Goal: Information Seeking & Learning: Check status

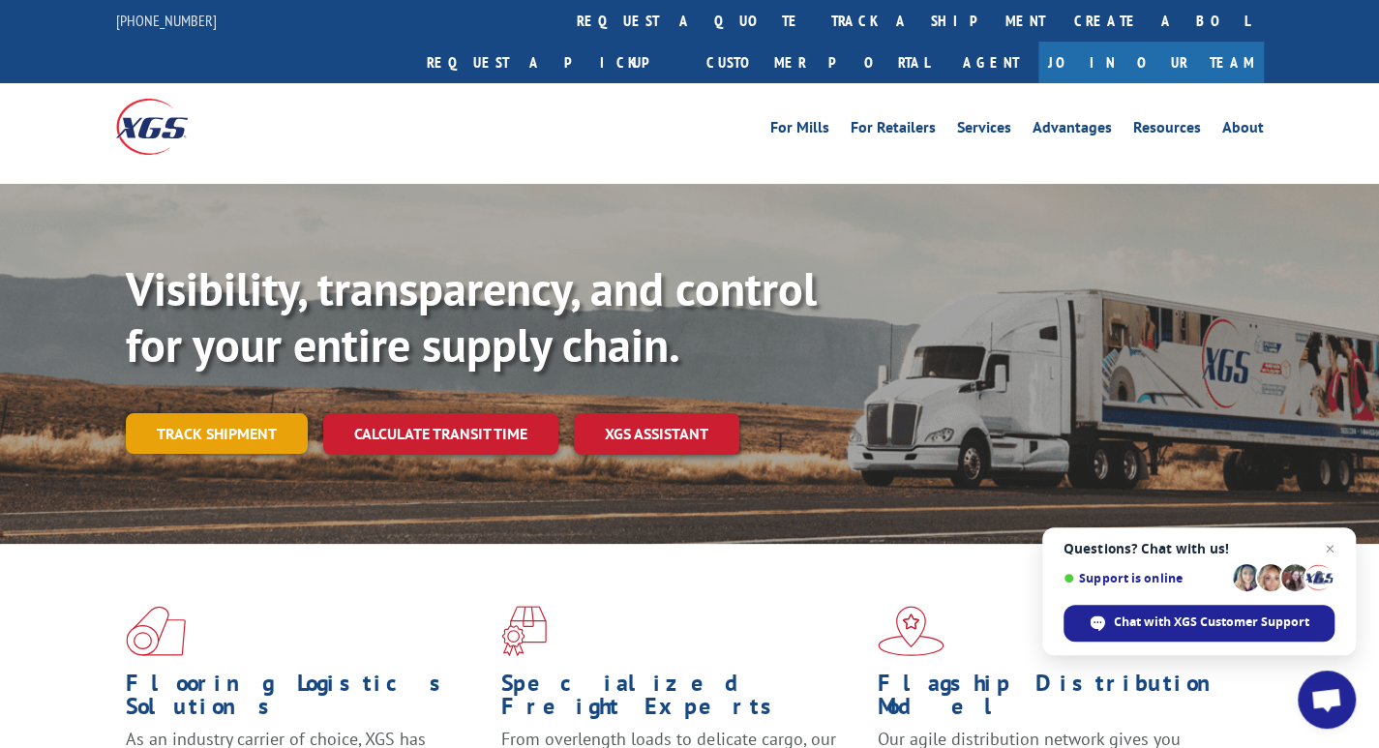
click at [213, 413] on link "Track shipment" at bounding box center [217, 433] width 182 height 41
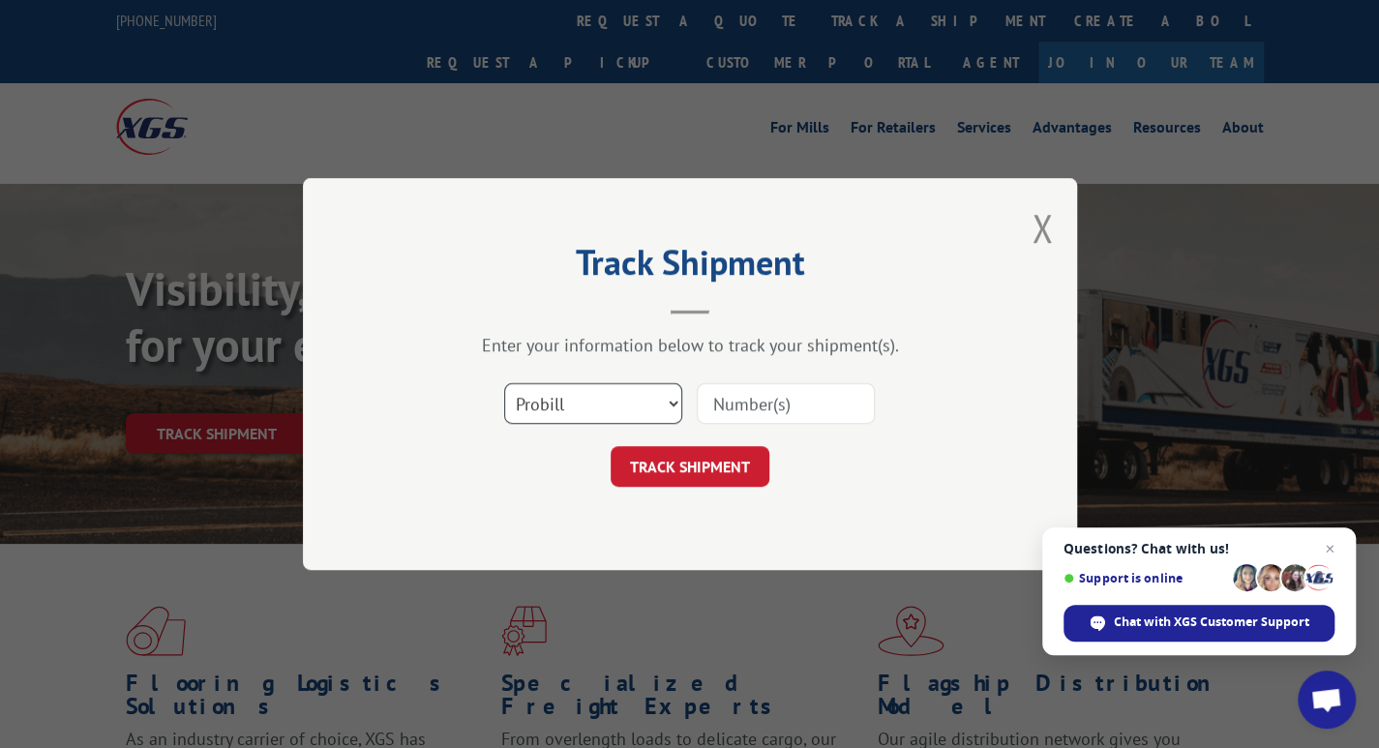
click at [563, 402] on select "Select category... Probill BOL PO" at bounding box center [593, 403] width 178 height 41
select select "bol"
click at [504, 383] on select "Select category... Probill BOL PO" at bounding box center [593, 403] width 178 height 41
click at [779, 405] on input at bounding box center [786, 403] width 178 height 41
paste input "363468"
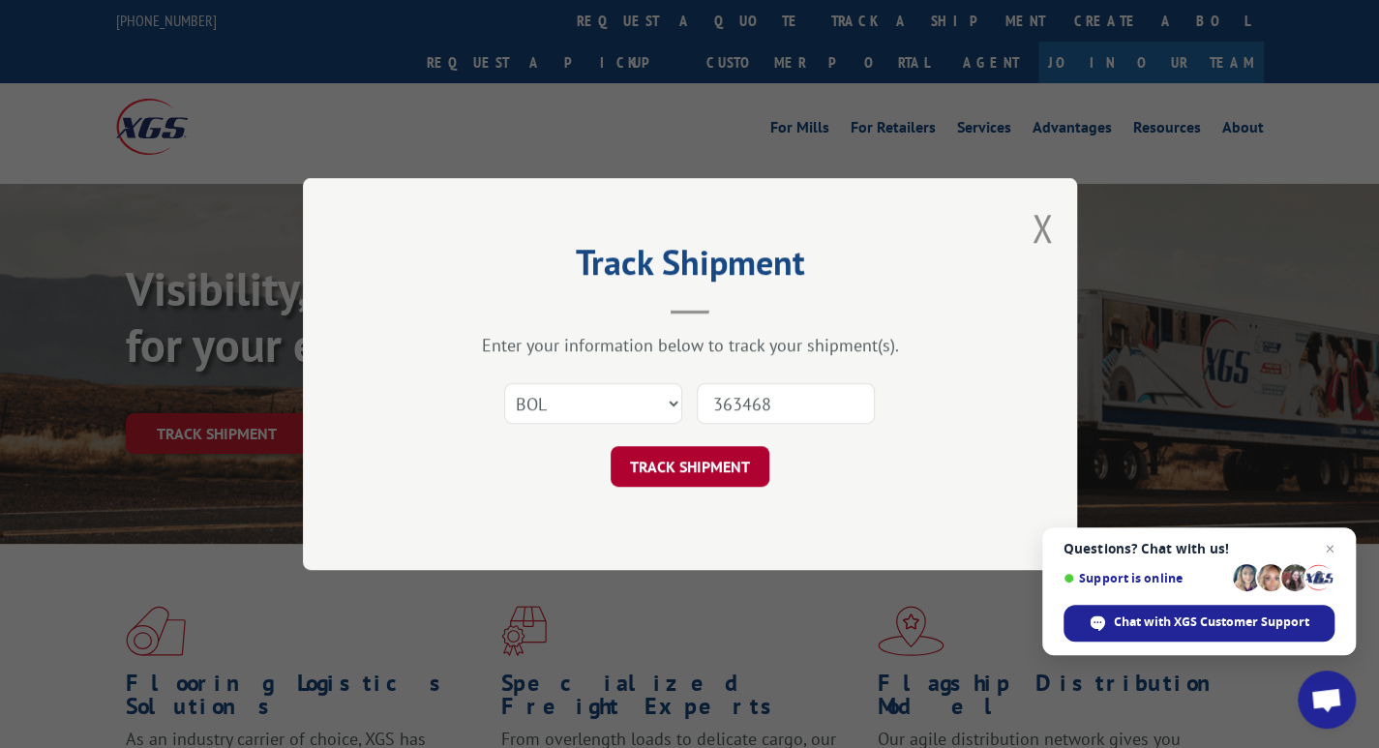
type input "363468"
click at [685, 460] on button "TRACK SHIPMENT" at bounding box center [690, 466] width 159 height 41
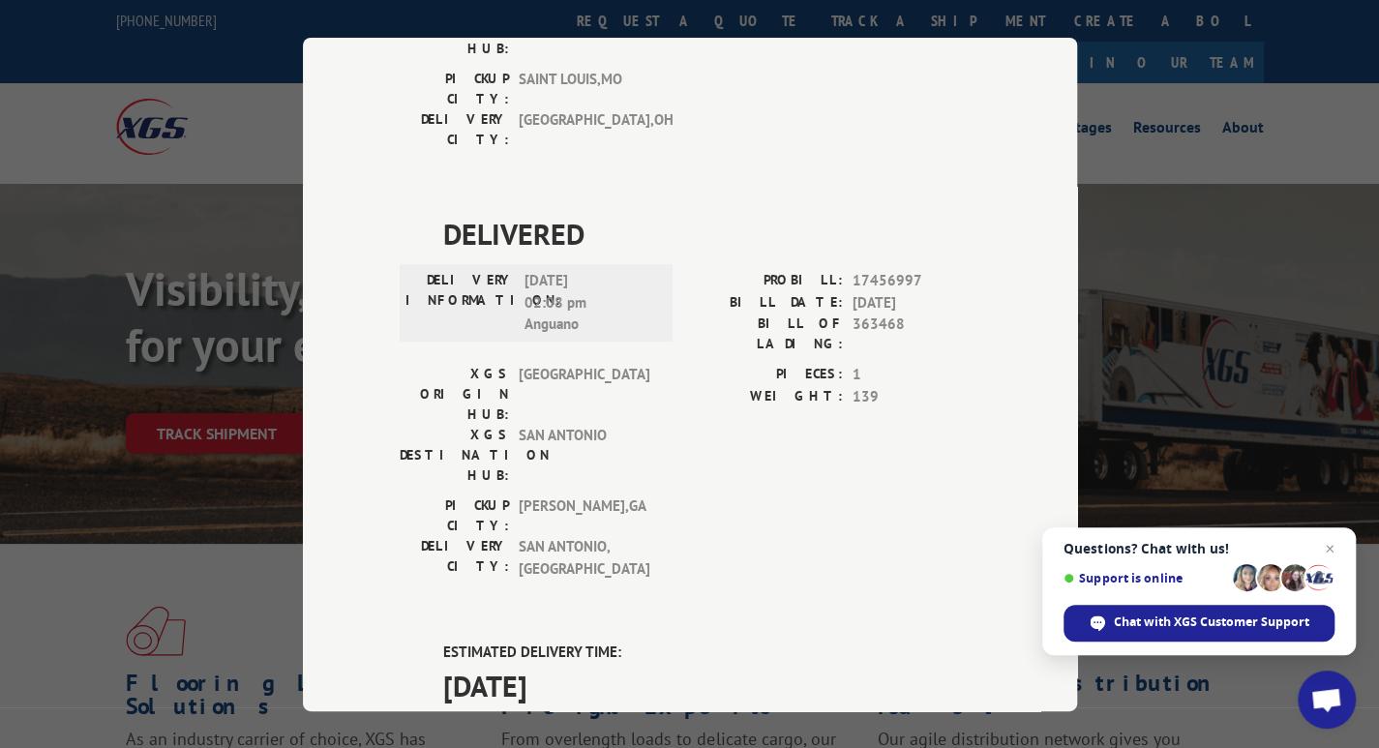
scroll to position [838, 0]
drag, startPoint x: 918, startPoint y: 398, endPoint x: 839, endPoint y: 402, distance: 79.4
click at [839, 735] on div "PROBILL: 17673367" at bounding box center [835, 746] width 290 height 22
copy div "17673367"
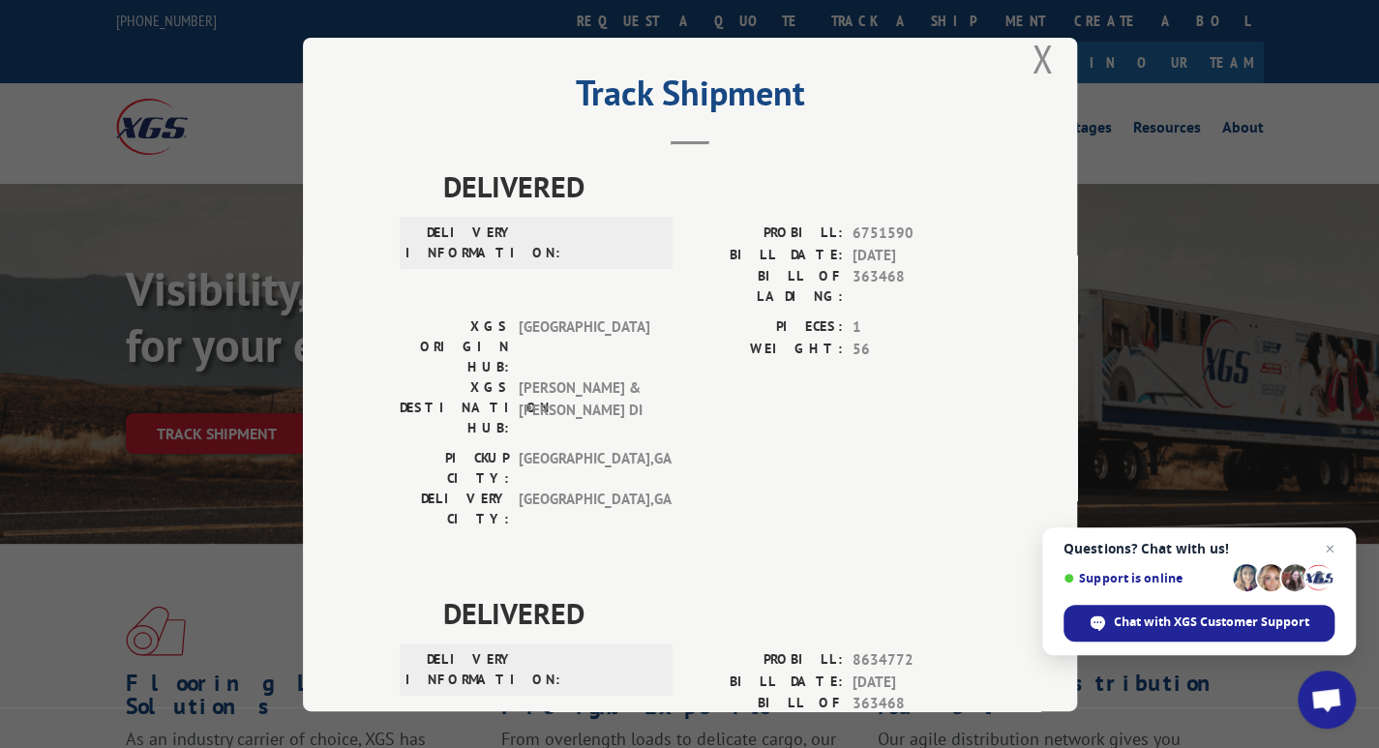
scroll to position [21, 0]
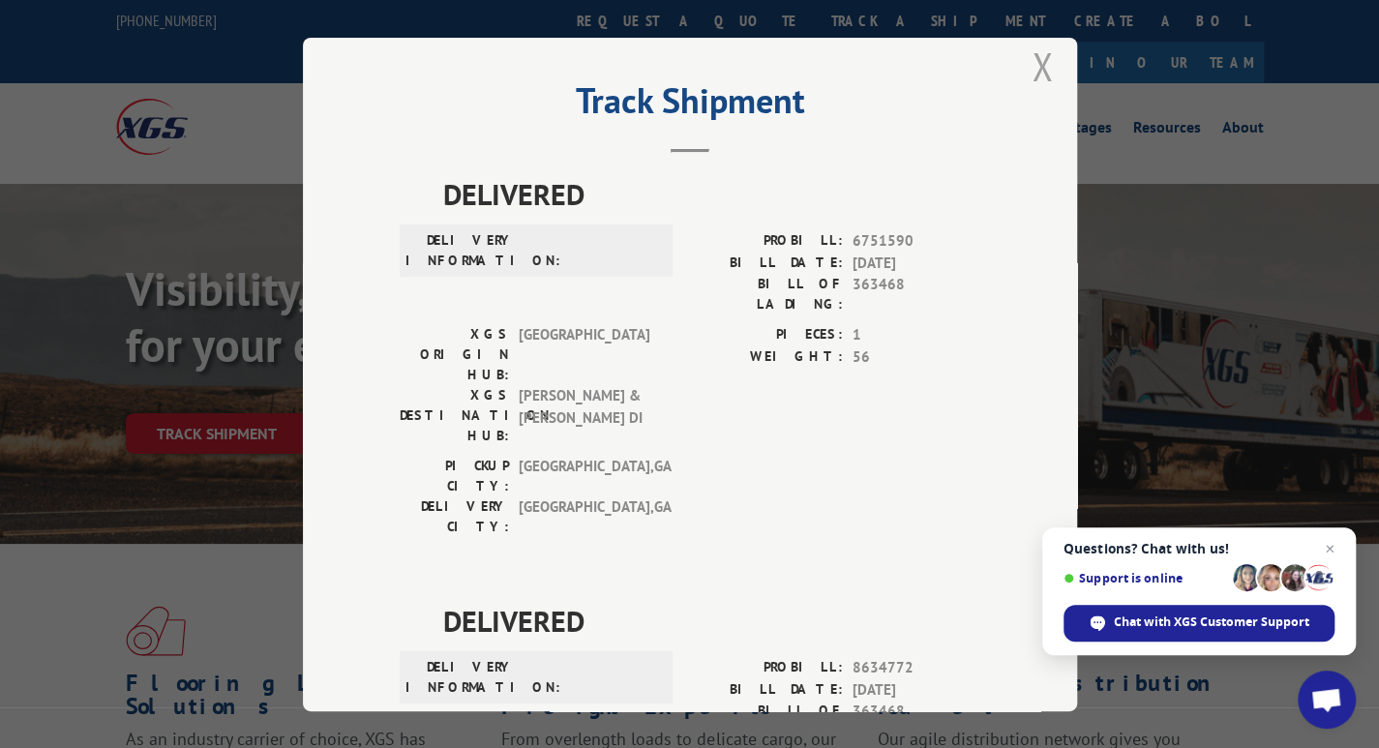
click at [1031, 75] on button "Close modal" at bounding box center [1041, 66] width 21 height 51
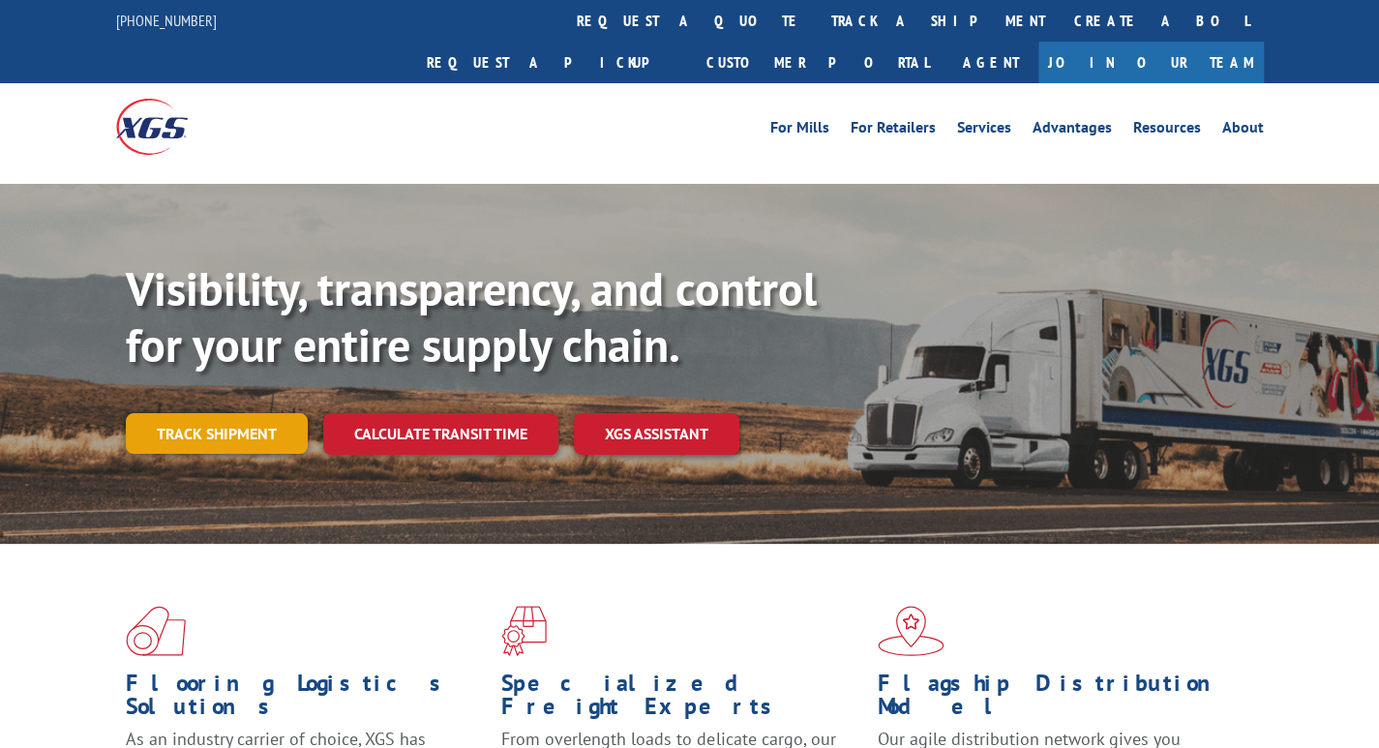
click at [202, 413] on link "Track shipment" at bounding box center [217, 433] width 182 height 41
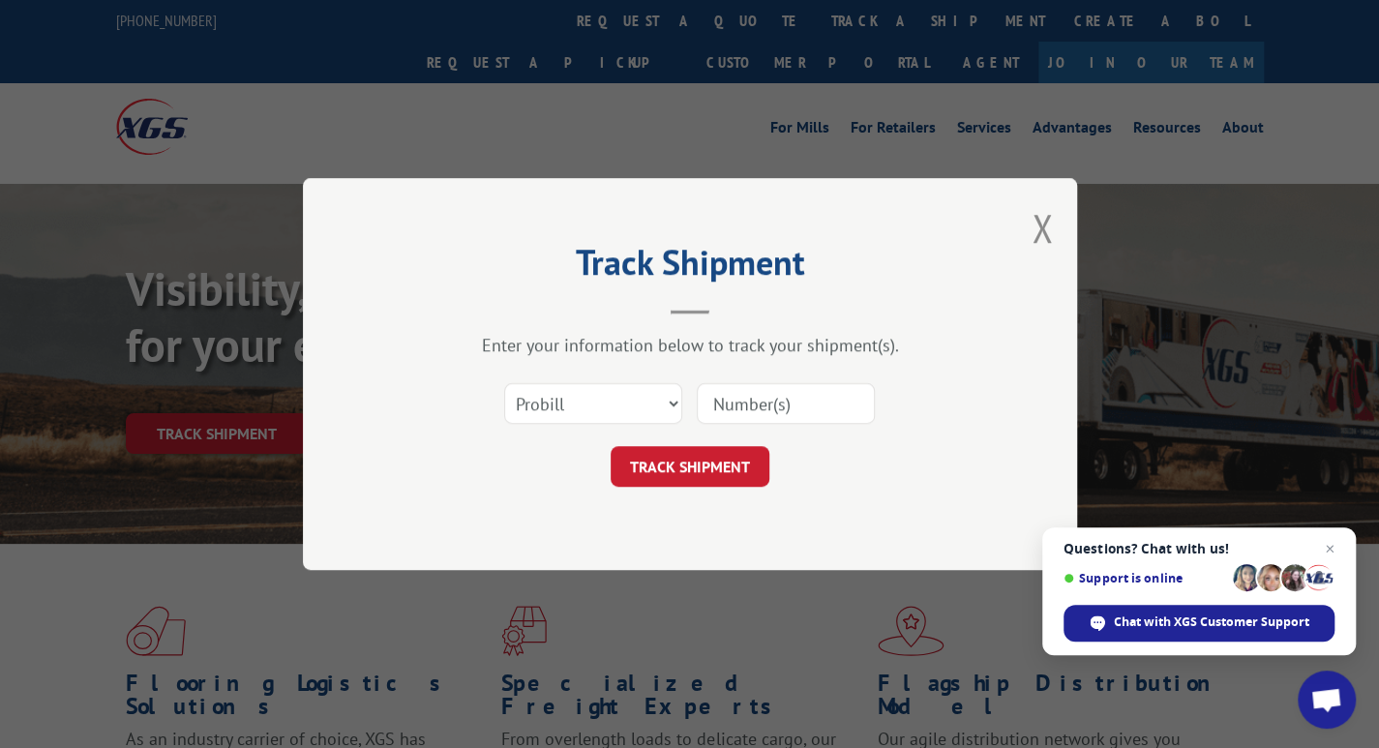
click at [805, 409] on input at bounding box center [786, 403] width 178 height 41
type input "17637254"
click at [681, 473] on button "TRACK SHIPMENT" at bounding box center [690, 466] width 159 height 41
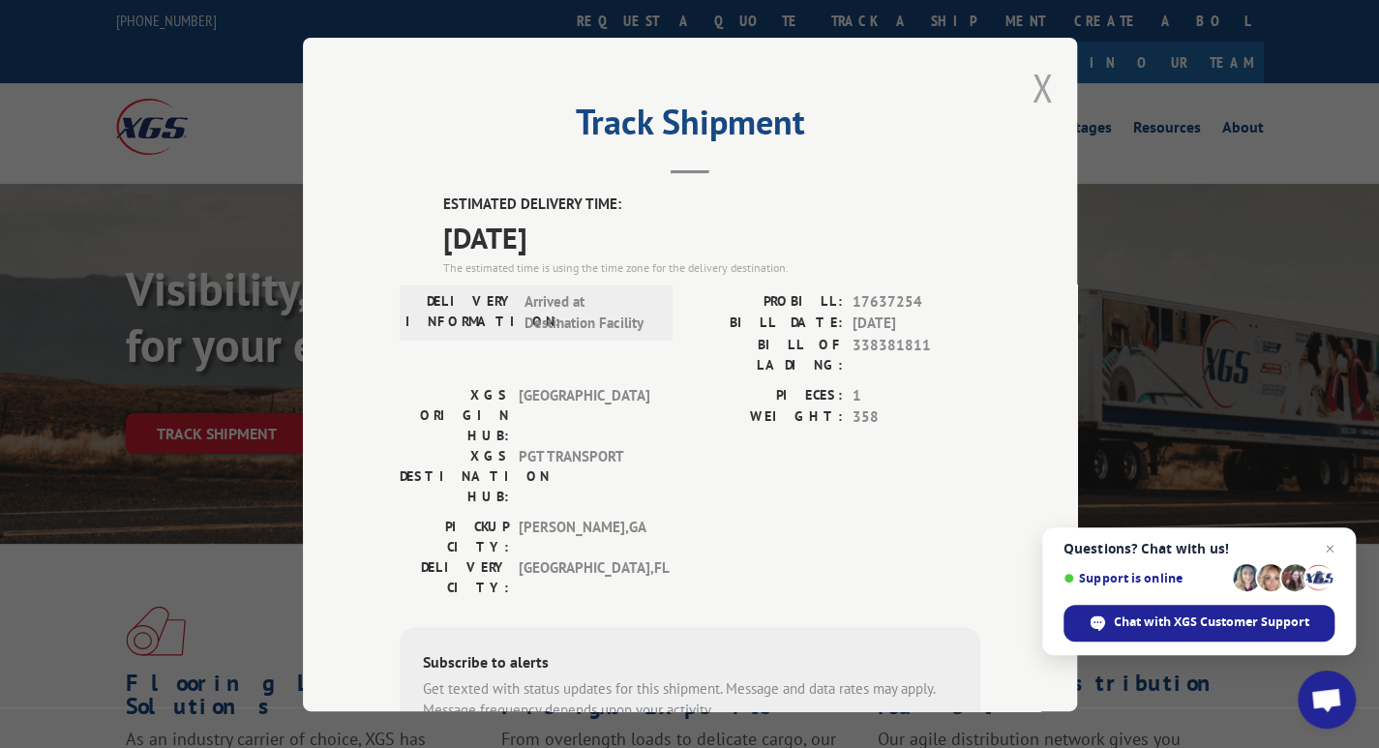
click at [1031, 91] on button "Close modal" at bounding box center [1041, 87] width 21 height 51
